Goal: Feedback & Contribution: Submit feedback/report problem

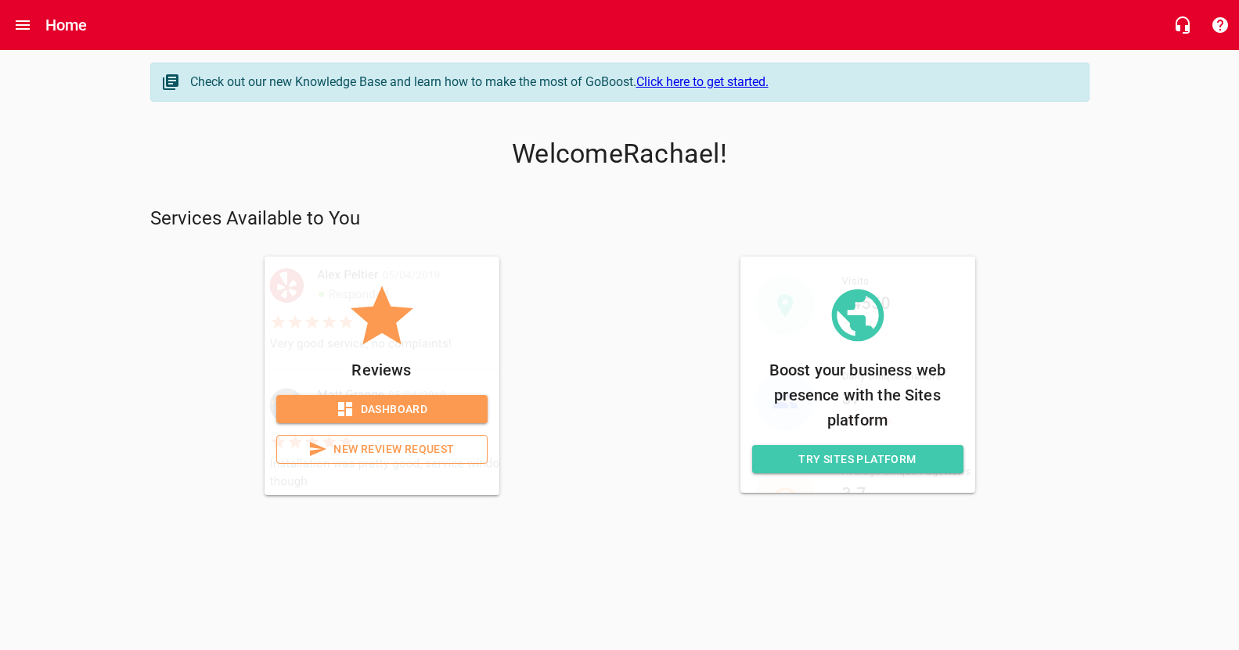
click at [404, 329] on icon at bounding box center [382, 315] width 78 height 78
click at [392, 408] on span "Dashboard" at bounding box center [382, 410] width 186 height 20
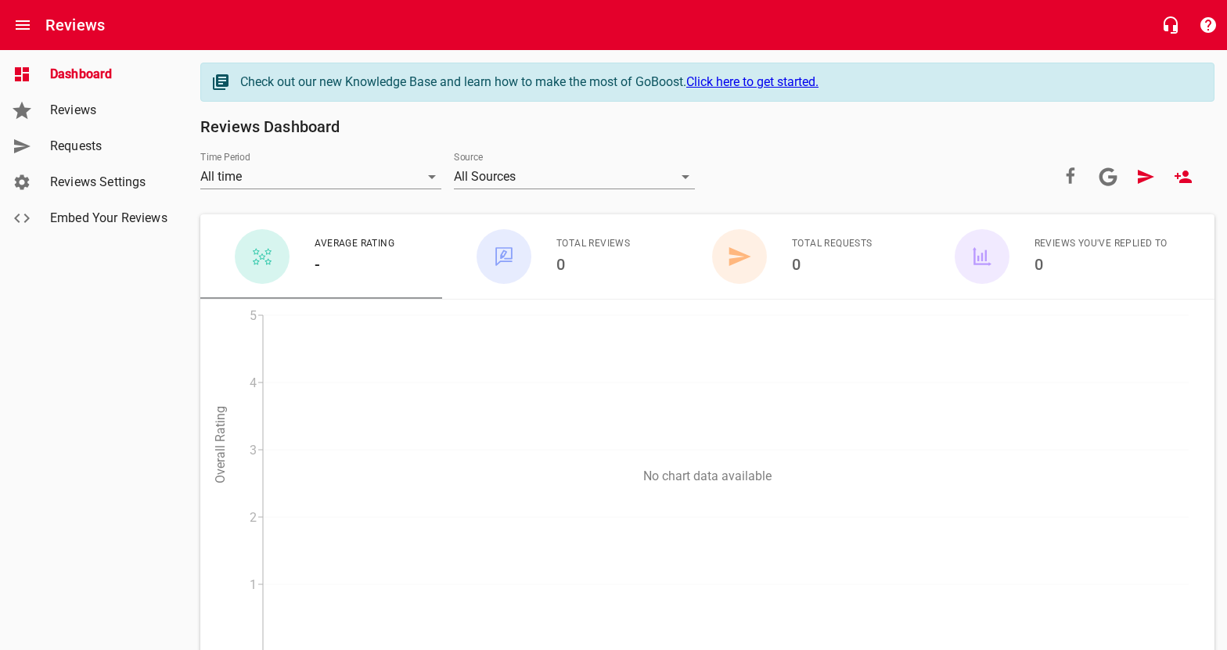
click at [43, 138] on link "Requests" at bounding box center [94, 146] width 188 height 36
